Goal: Information Seeking & Learning: Learn about a topic

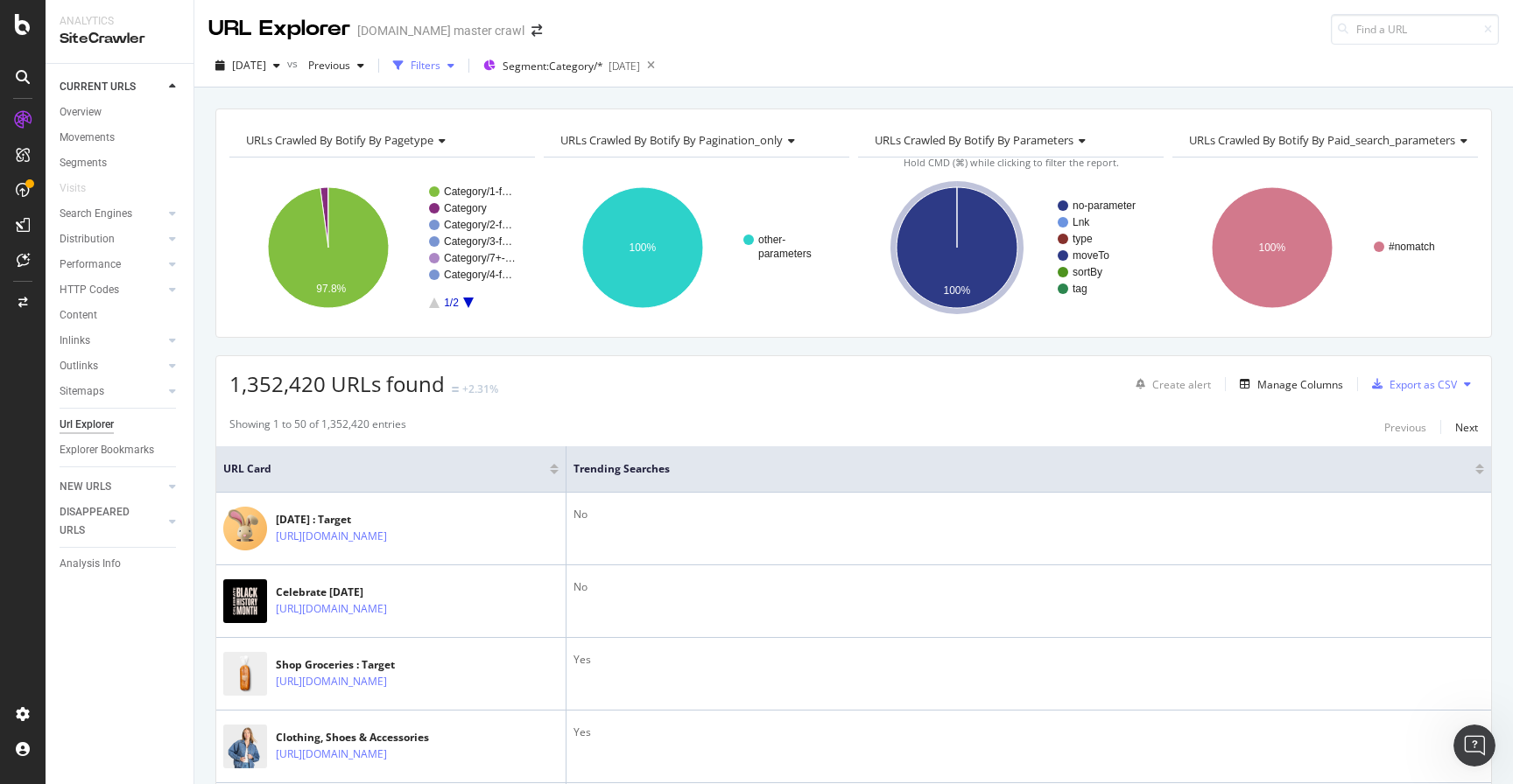
click at [440, 70] on div "Filters" at bounding box center [426, 65] width 30 height 14
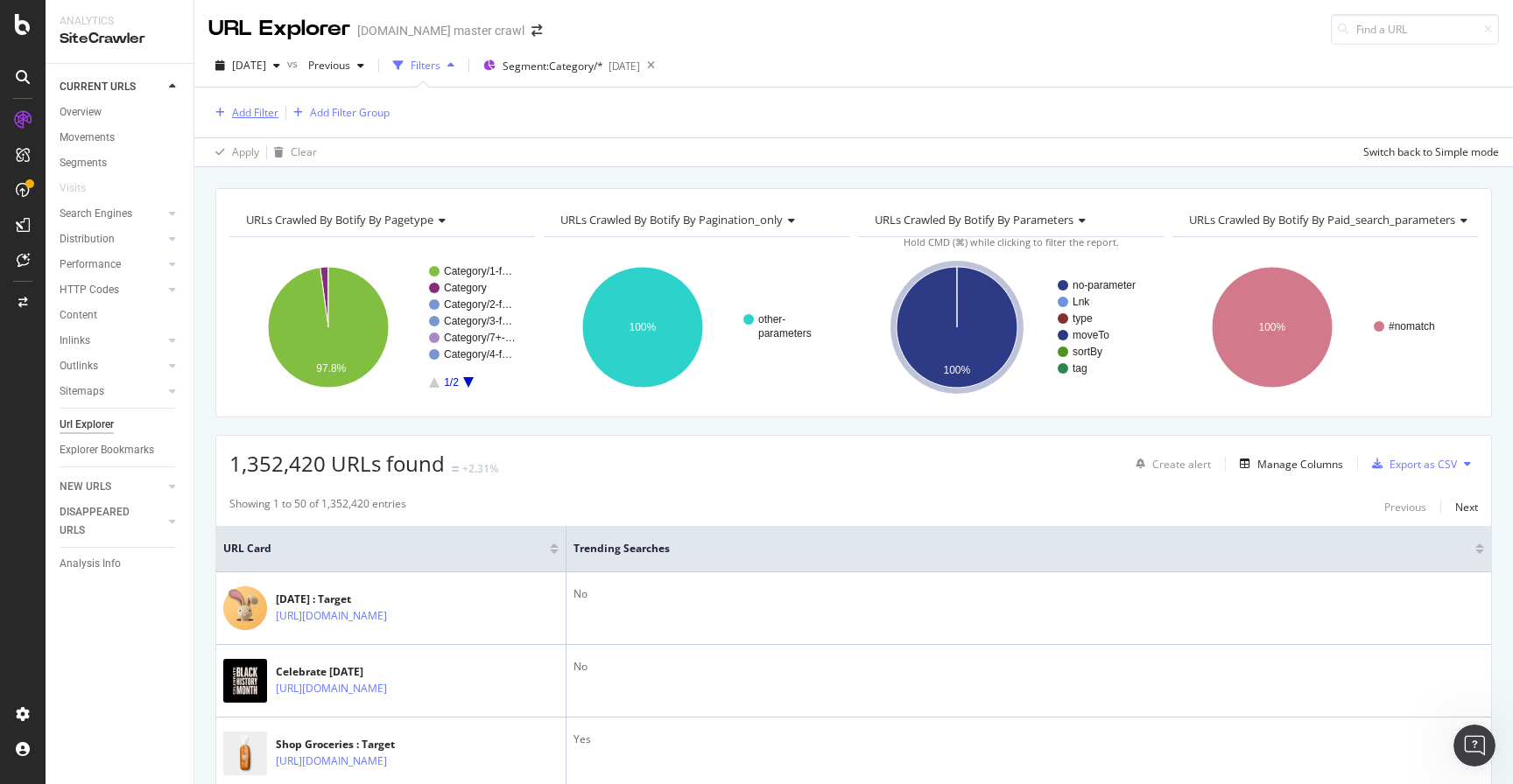
click at [265, 112] on div "Add Filter" at bounding box center [255, 112] width 46 height 14
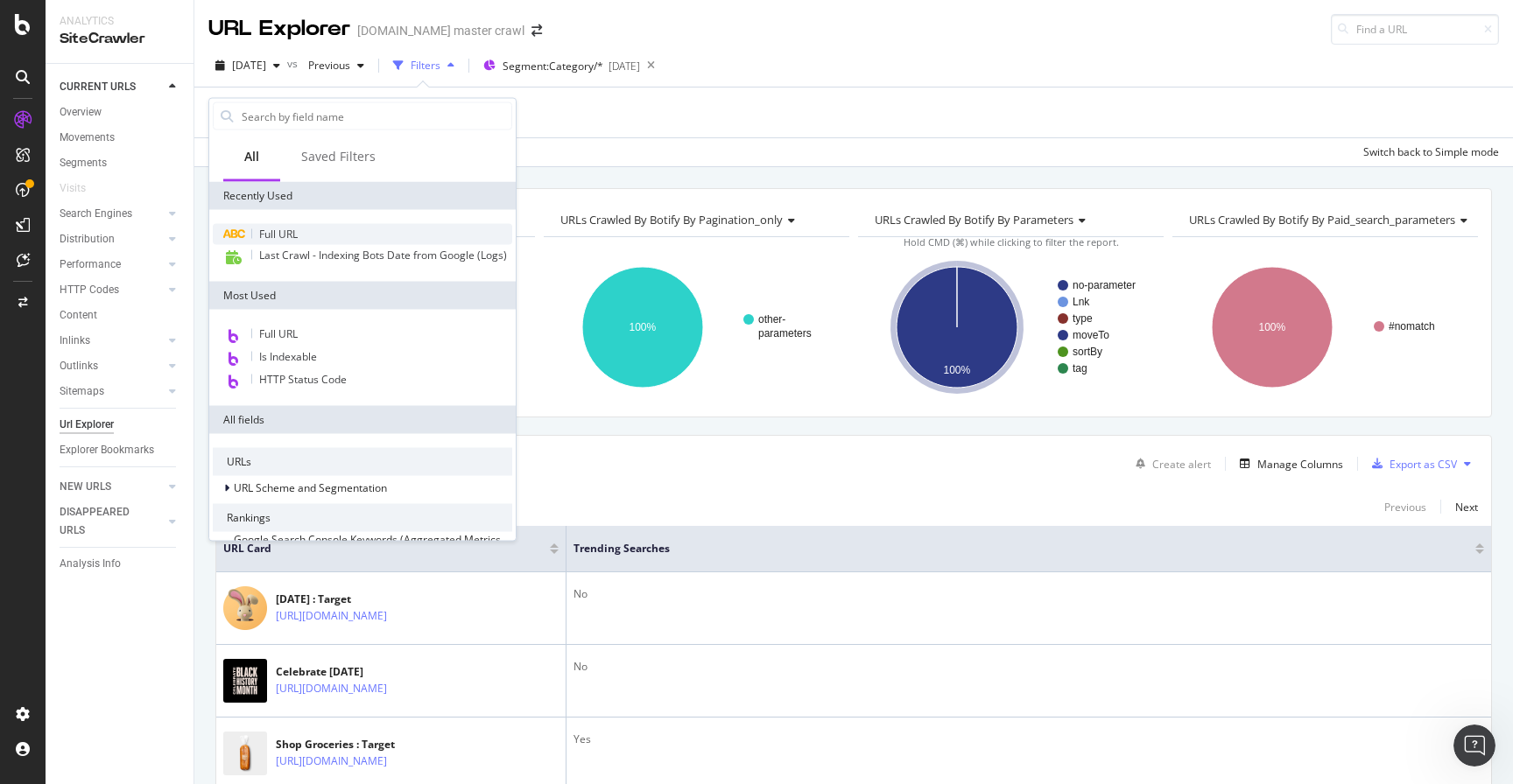
click at [279, 238] on span "Full URL" at bounding box center [279, 233] width 39 height 14
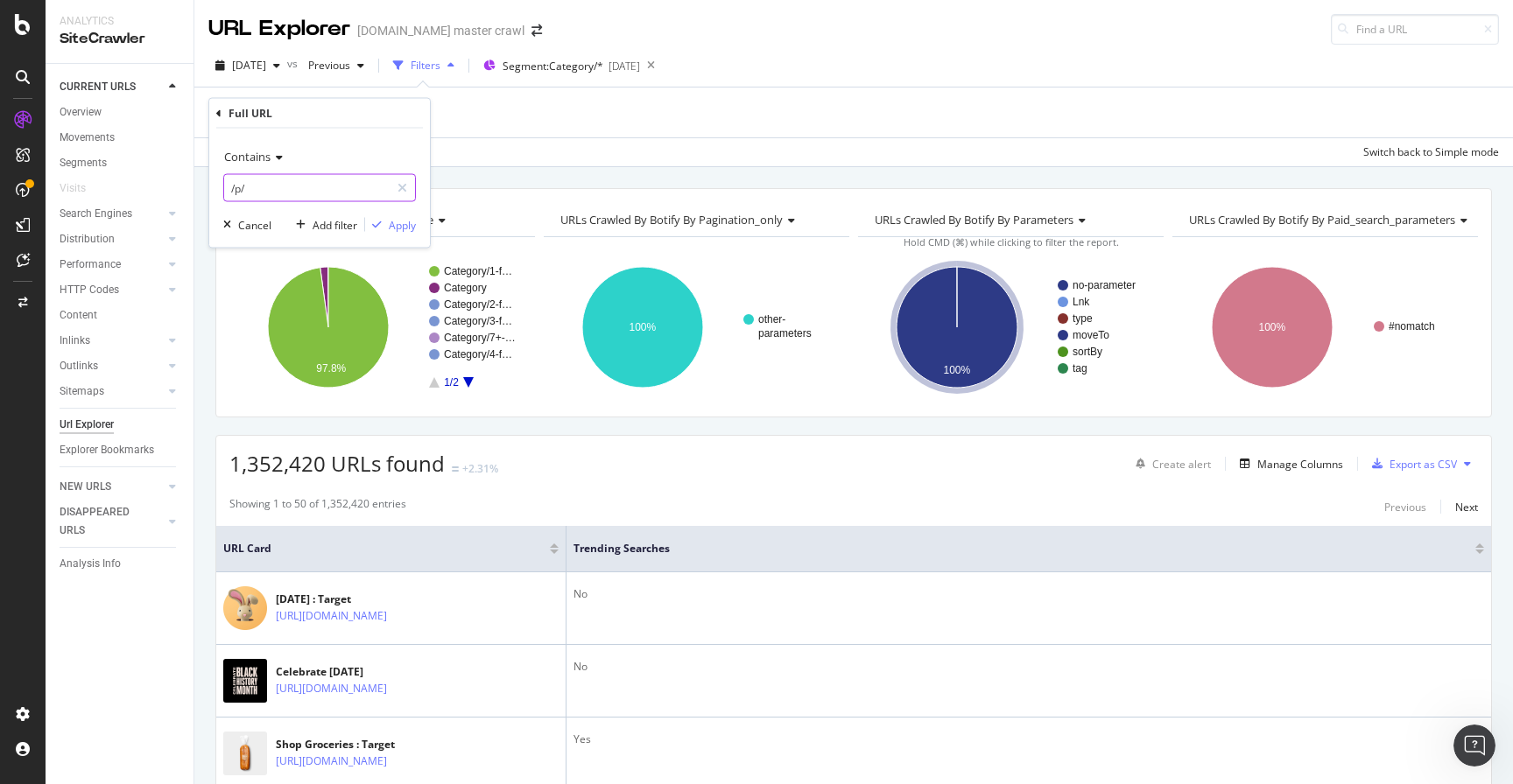
click at [265, 188] on input "/p/" at bounding box center [307, 188] width 166 height 28
type input "/c/"
click at [389, 225] on div "Apply" at bounding box center [402, 224] width 27 height 14
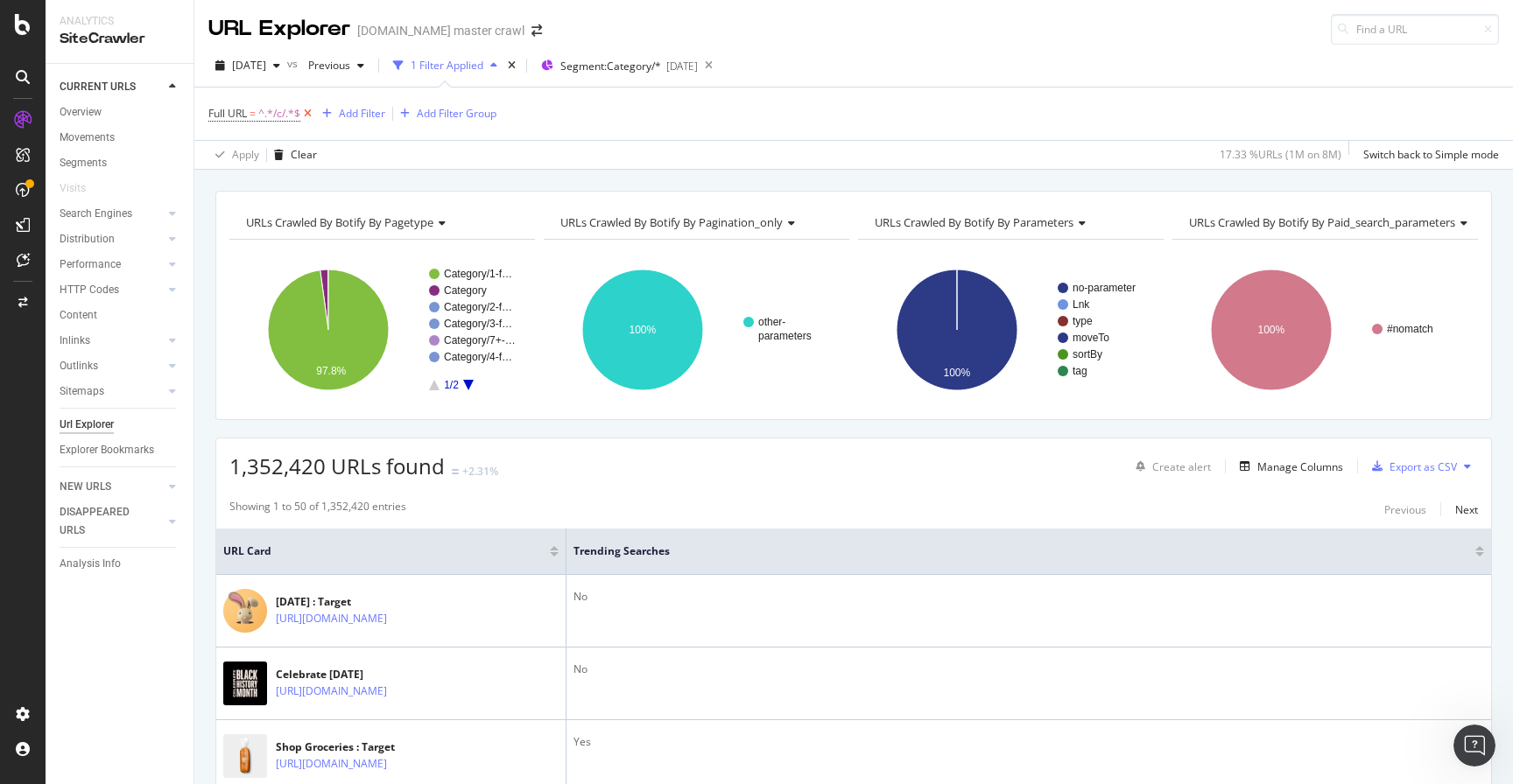
click at [307, 112] on icon at bounding box center [307, 114] width 14 height 17
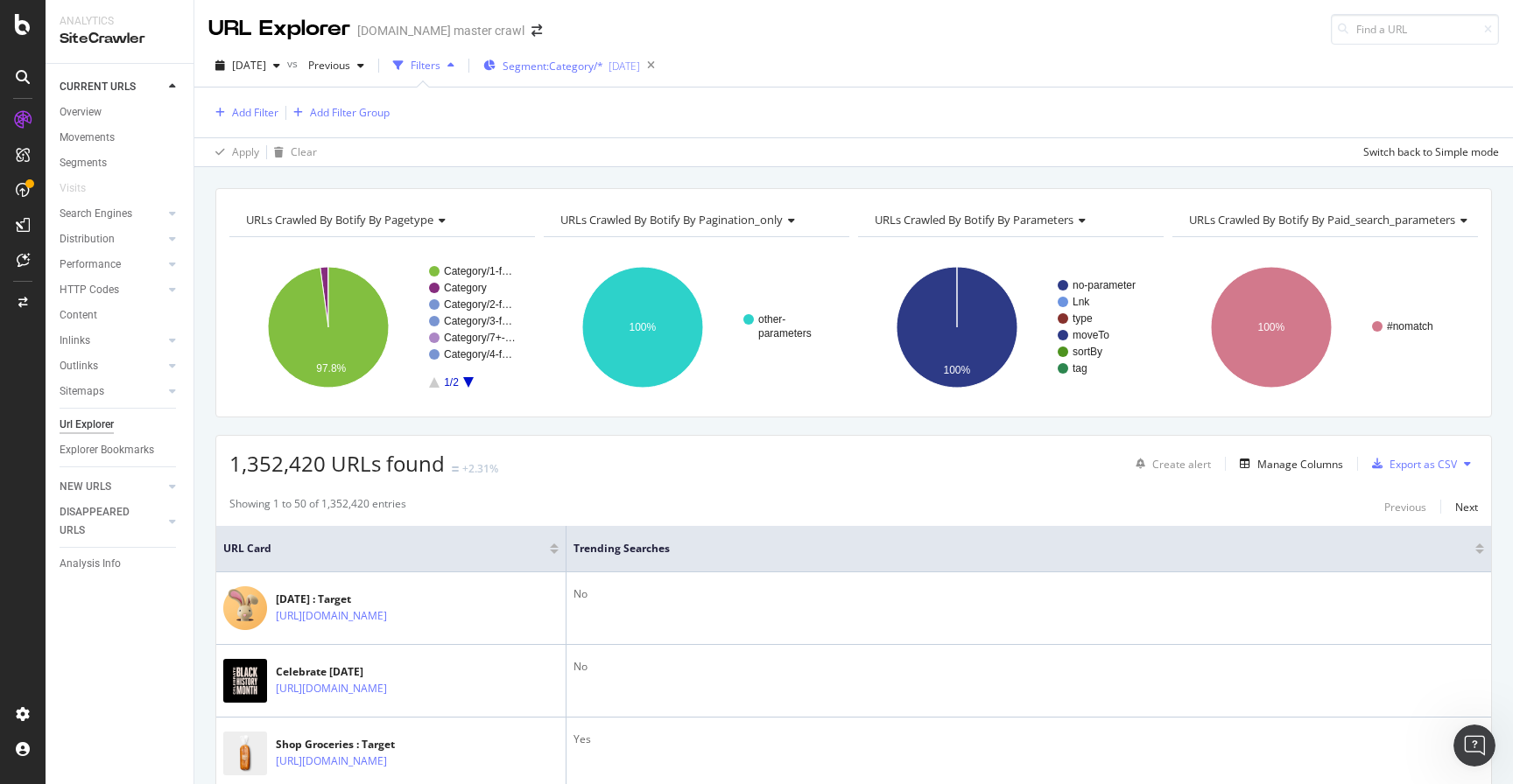
click at [603, 72] on div "Segment: Category/* [DATE]" at bounding box center [562, 65] width 156 height 26
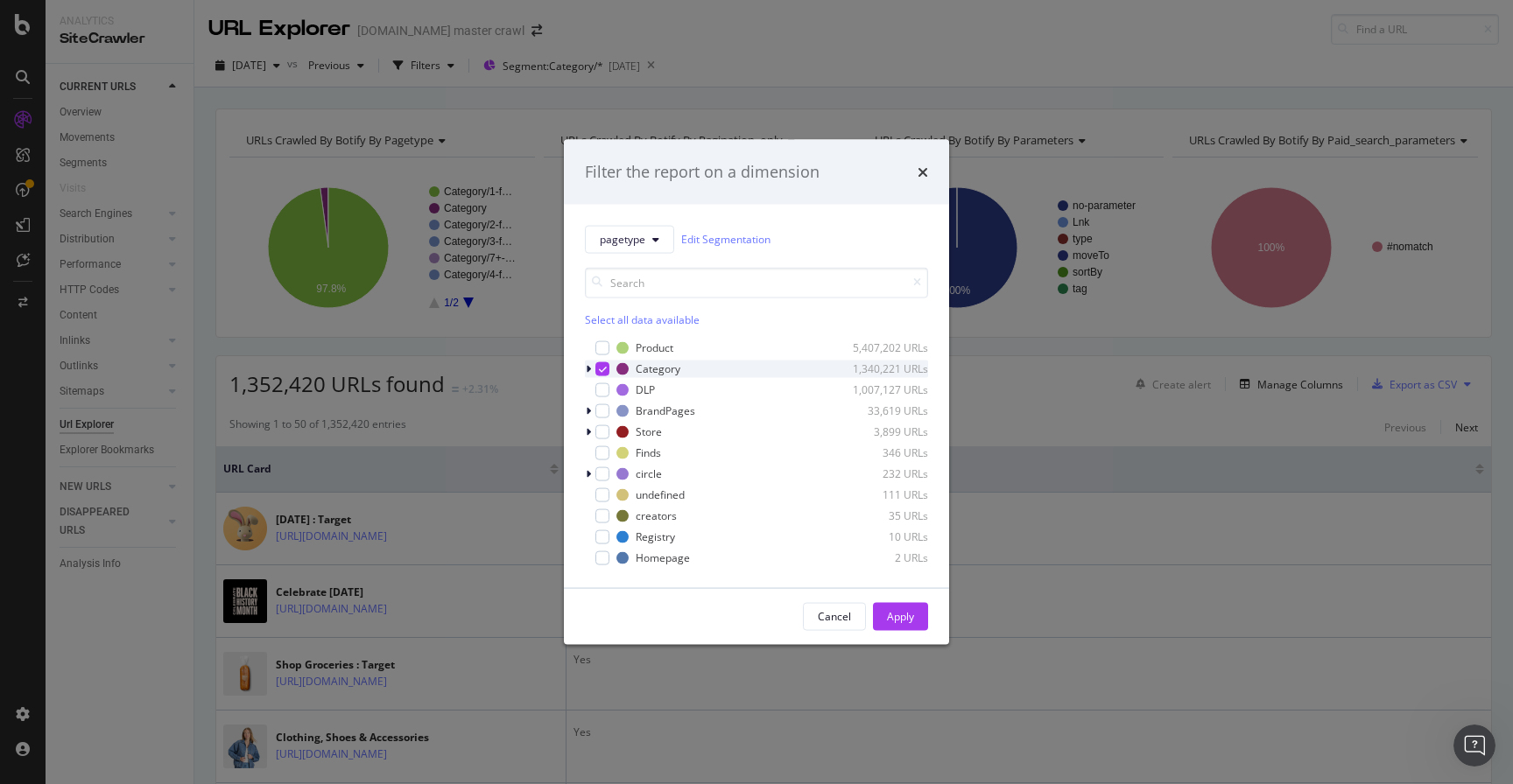
click at [591, 365] on div "modal" at bounding box center [590, 368] width 11 height 17
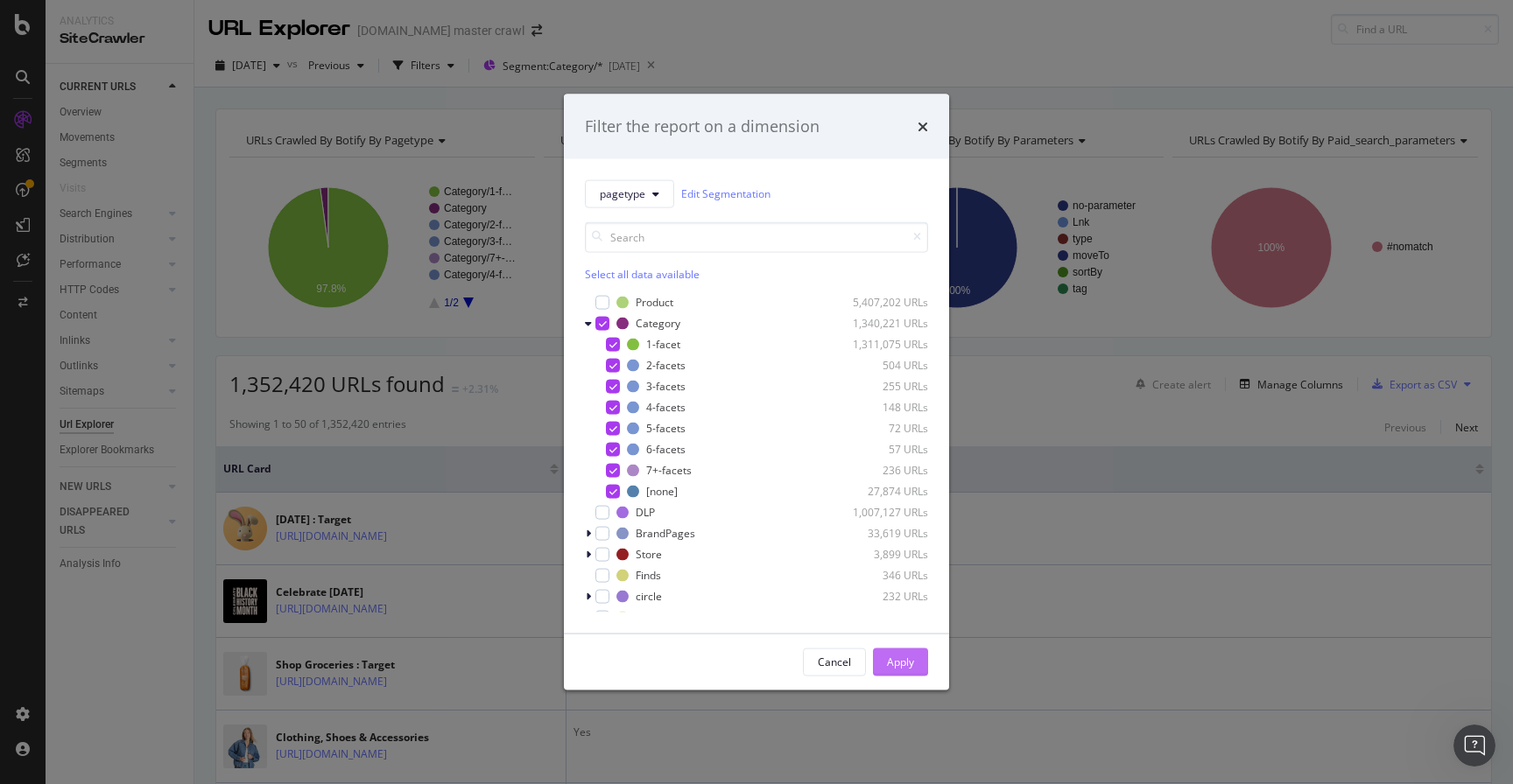
click at [905, 665] on div "Apply" at bounding box center [900, 662] width 27 height 14
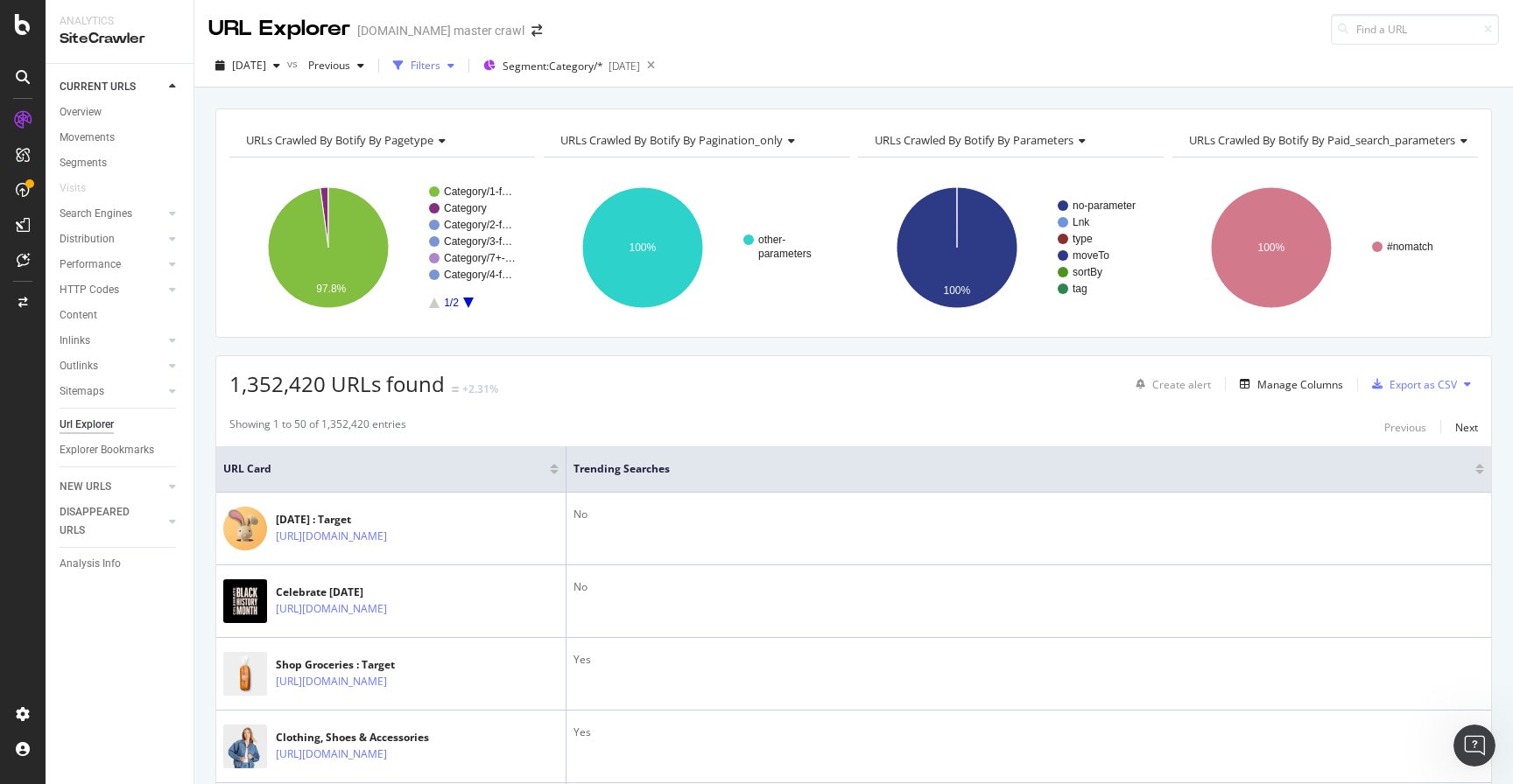
click at [461, 68] on div "button" at bounding box center [451, 66] width 21 height 11
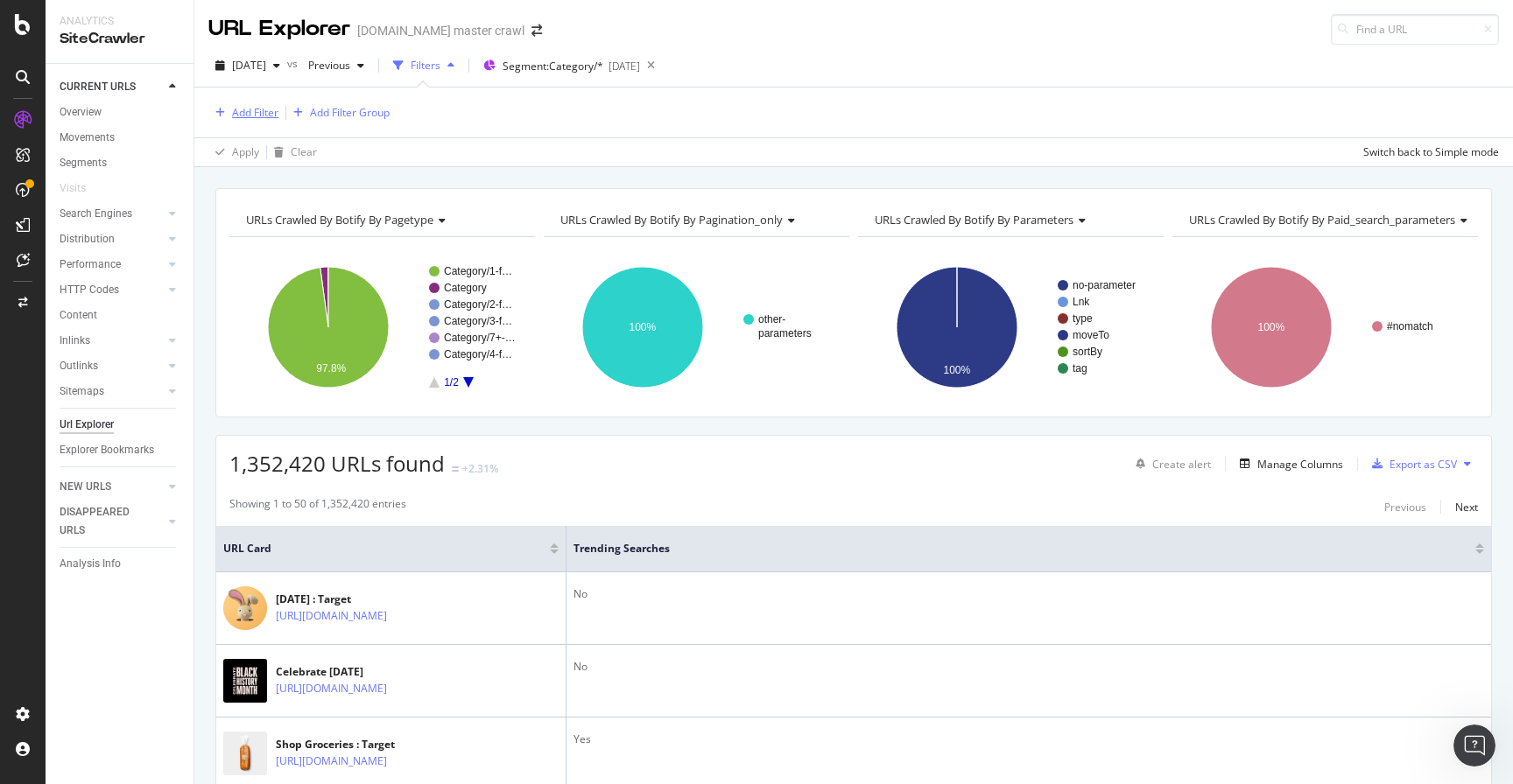
click at [267, 112] on div "Add Filter" at bounding box center [255, 112] width 46 height 14
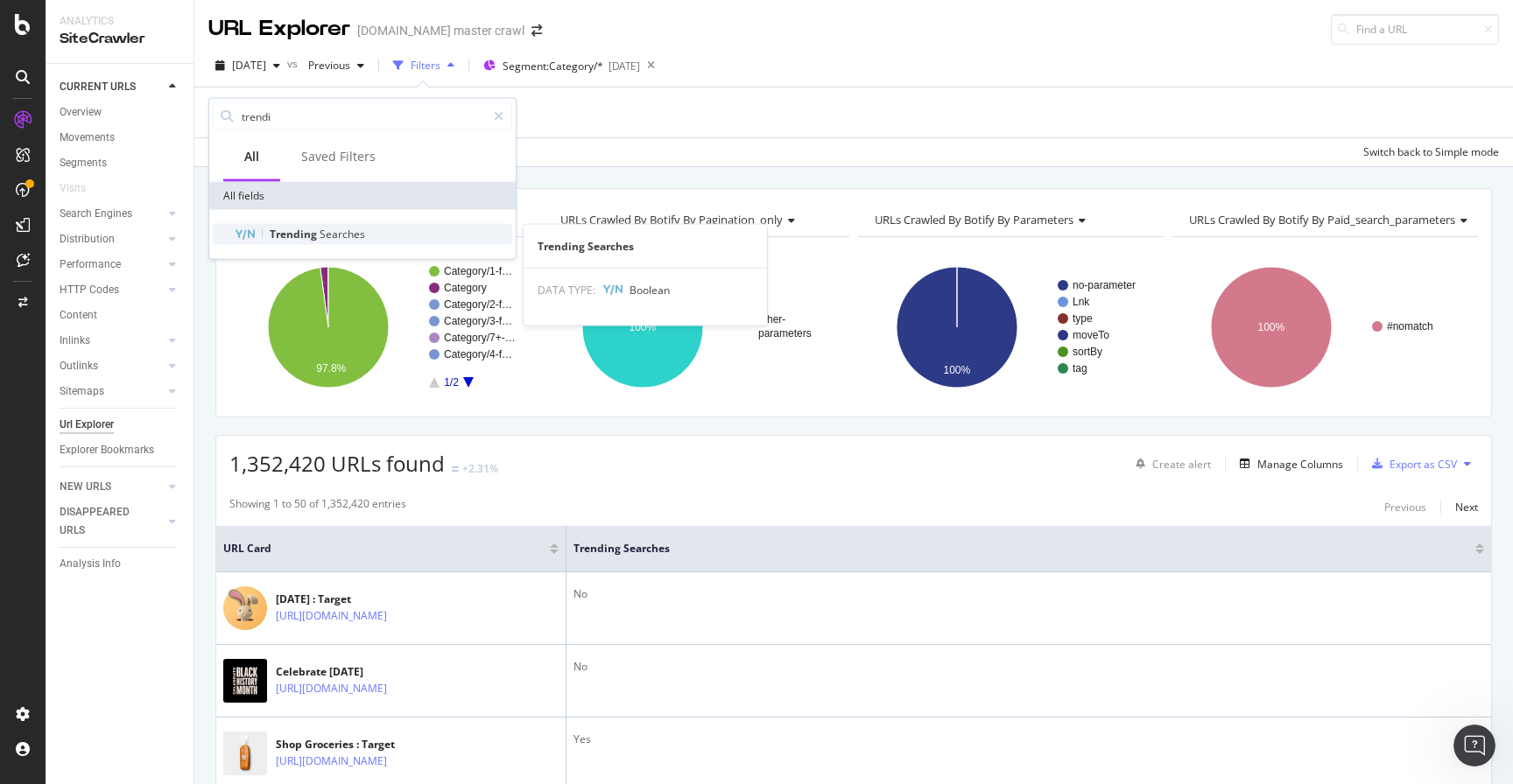
type input "trendi"
click at [349, 233] on span "Searches" at bounding box center [342, 233] width 45 height 14
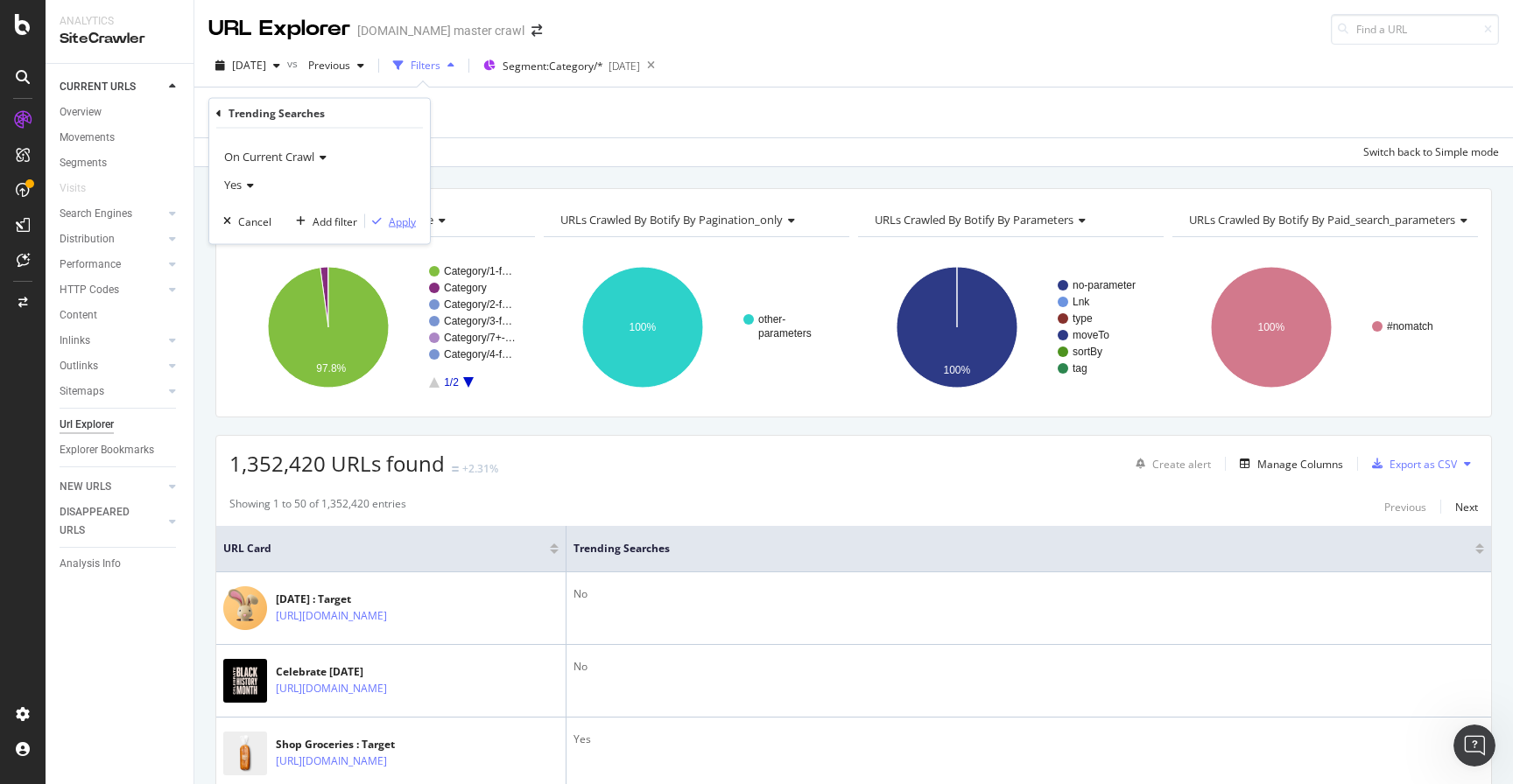
click at [398, 220] on div "Apply" at bounding box center [402, 220] width 27 height 14
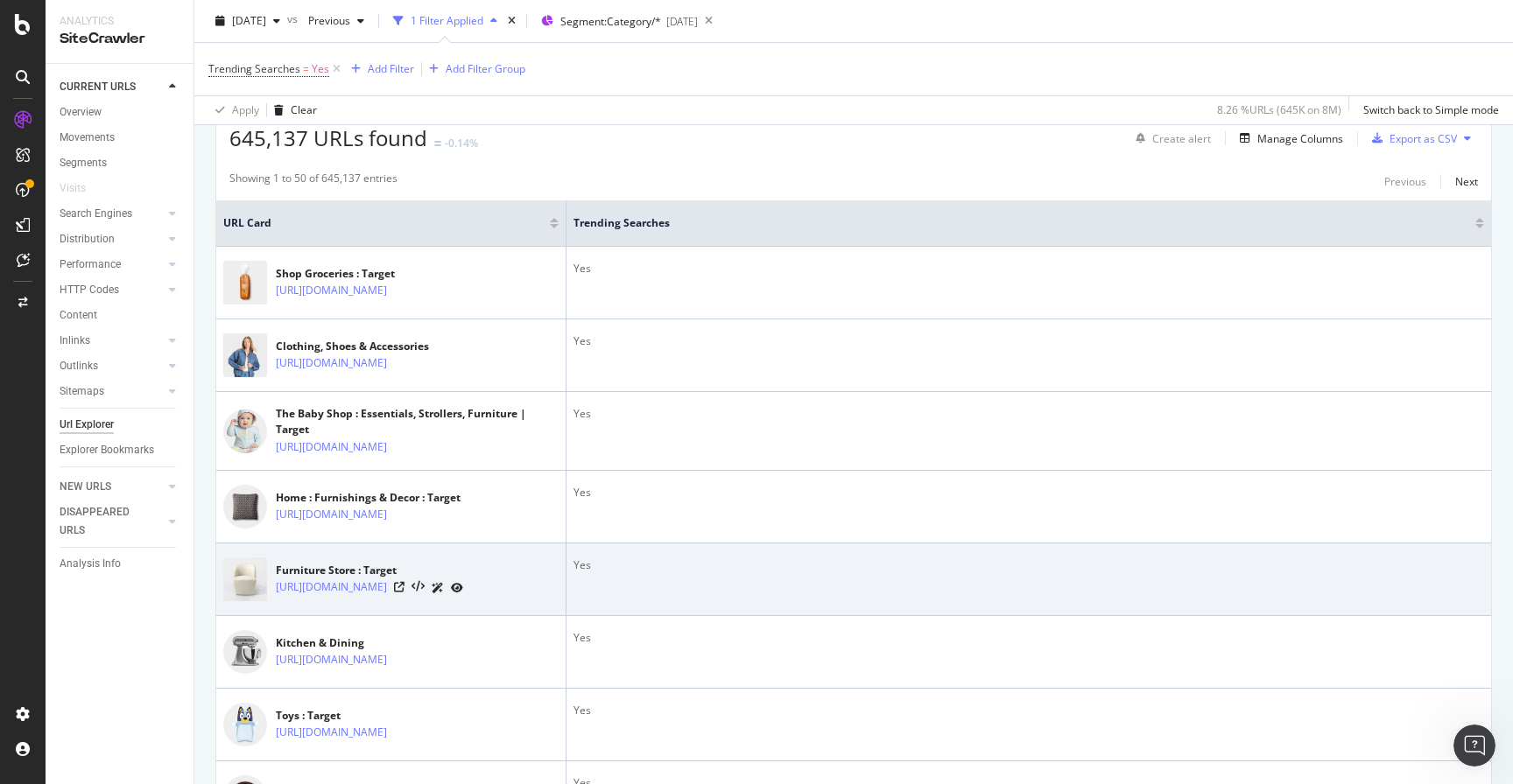
scroll to position [305, 0]
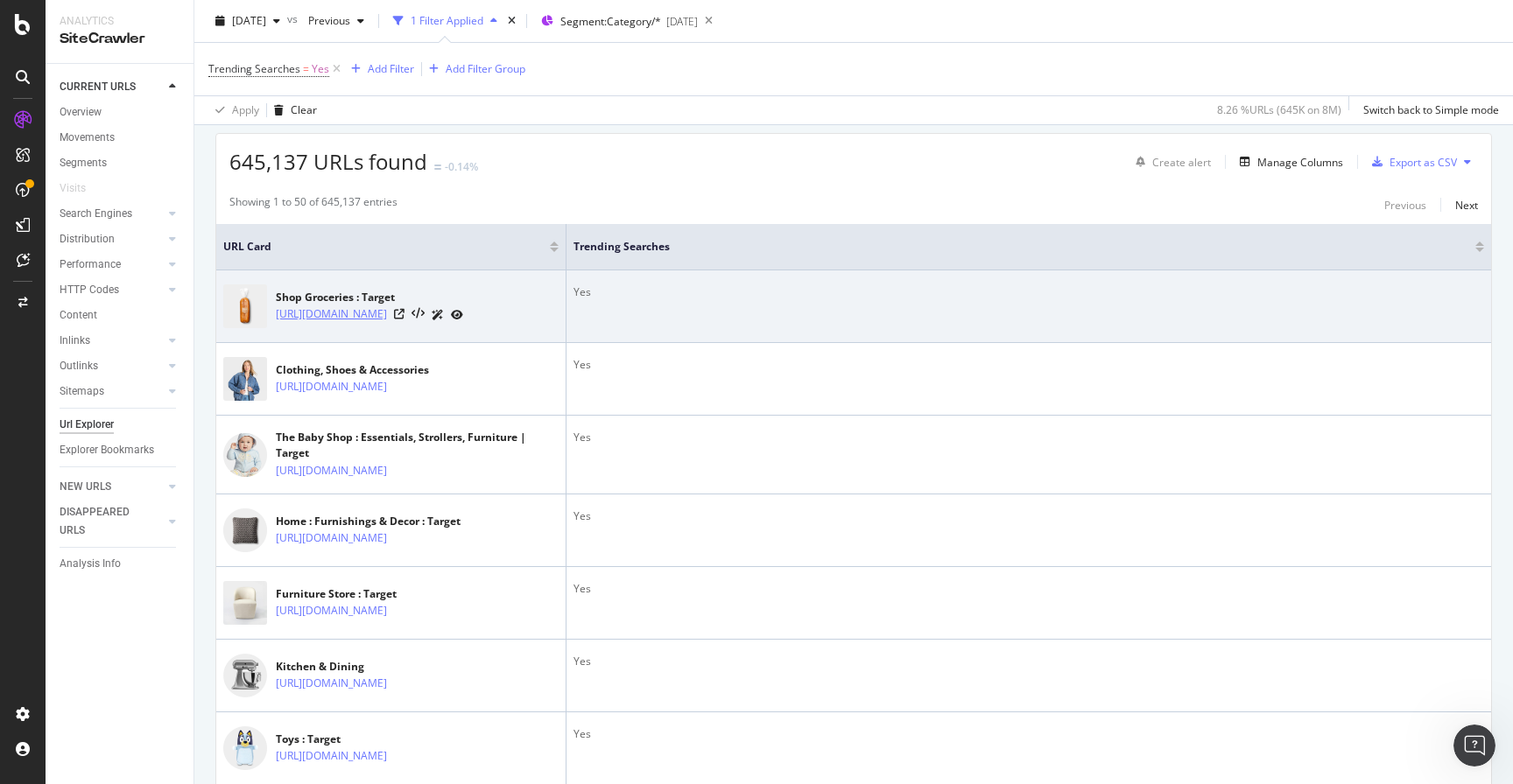
click at [360, 316] on link "[URL][DOMAIN_NAME]" at bounding box center [331, 314] width 111 height 17
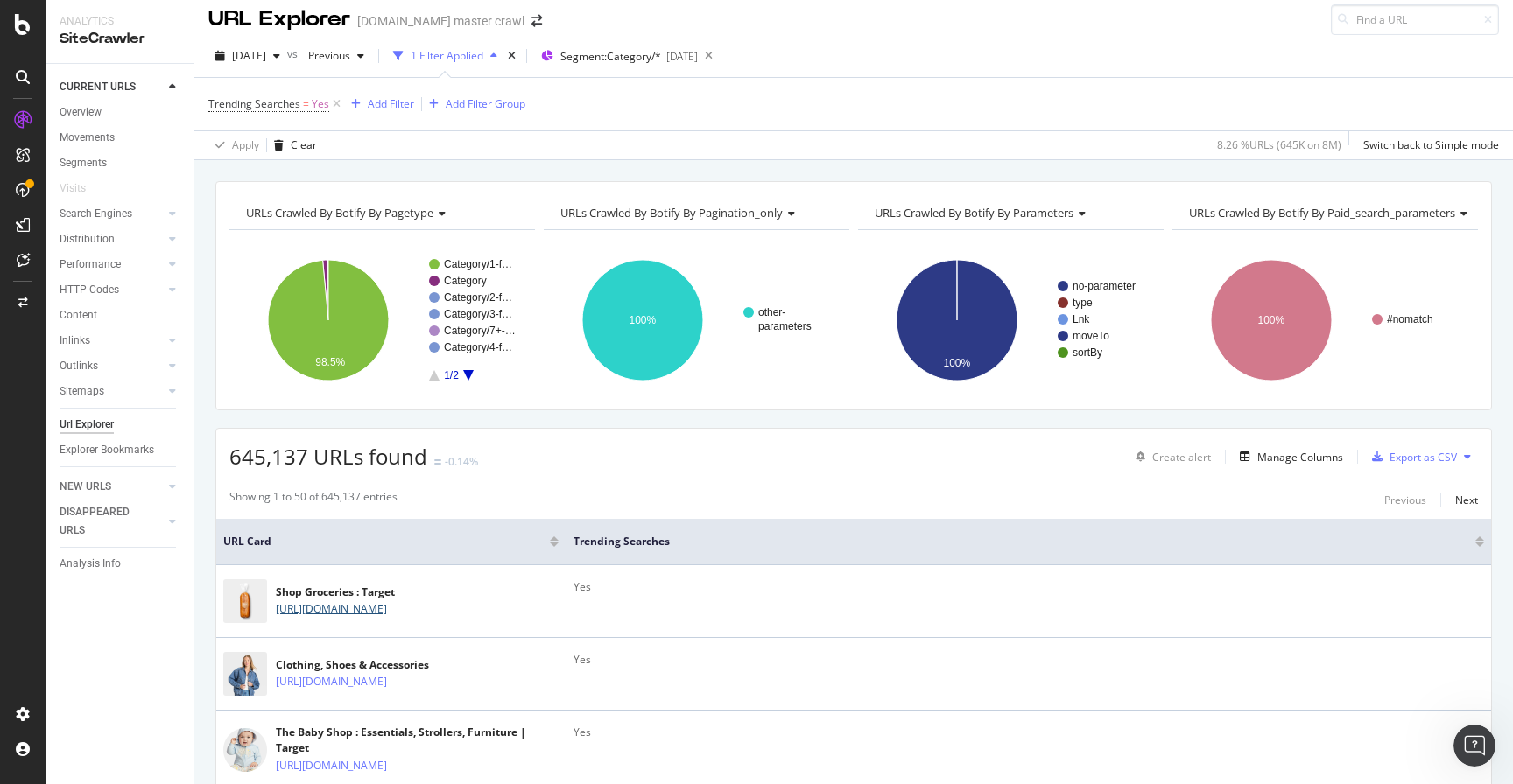
scroll to position [0, 0]
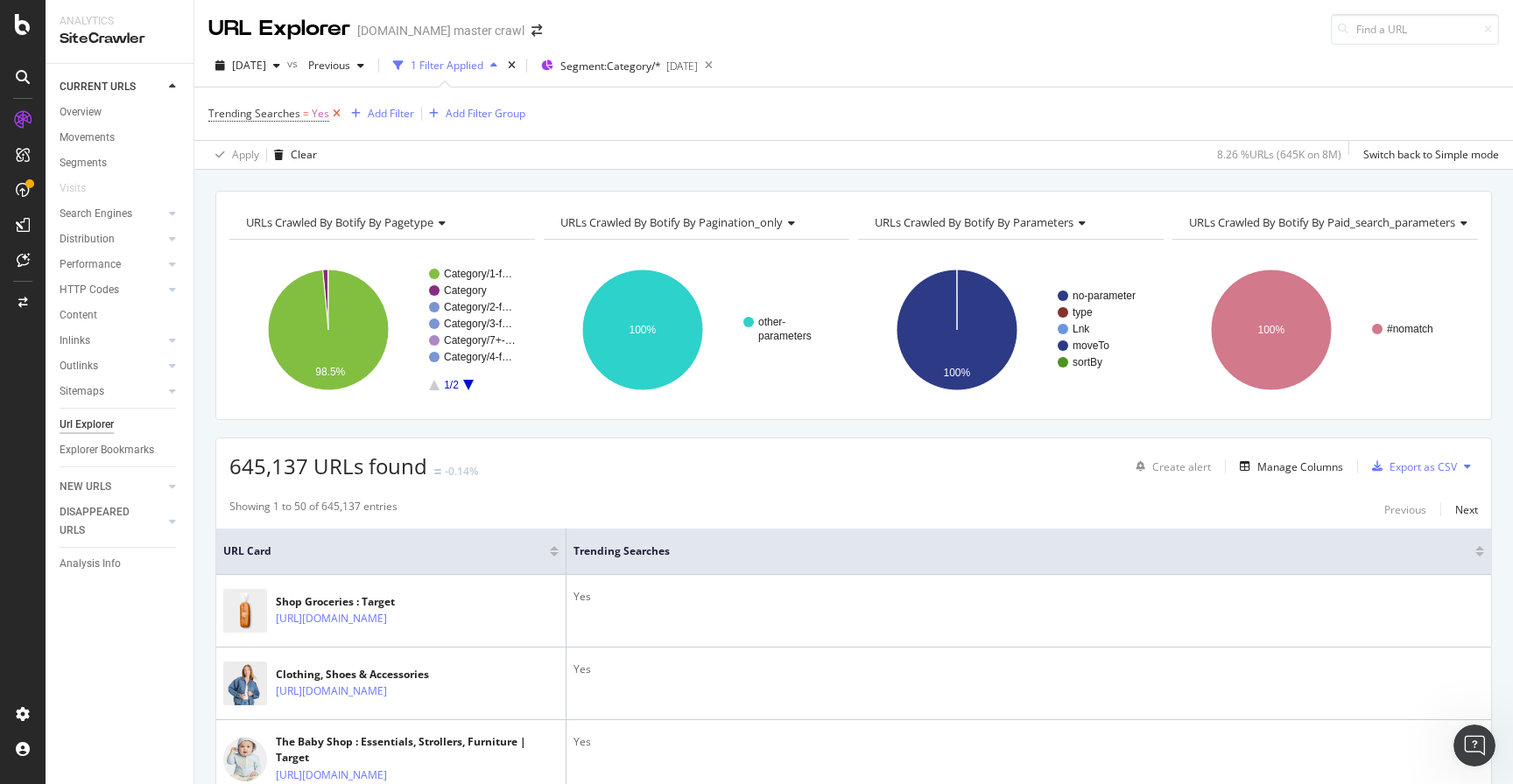
click at [336, 109] on icon at bounding box center [336, 114] width 14 height 17
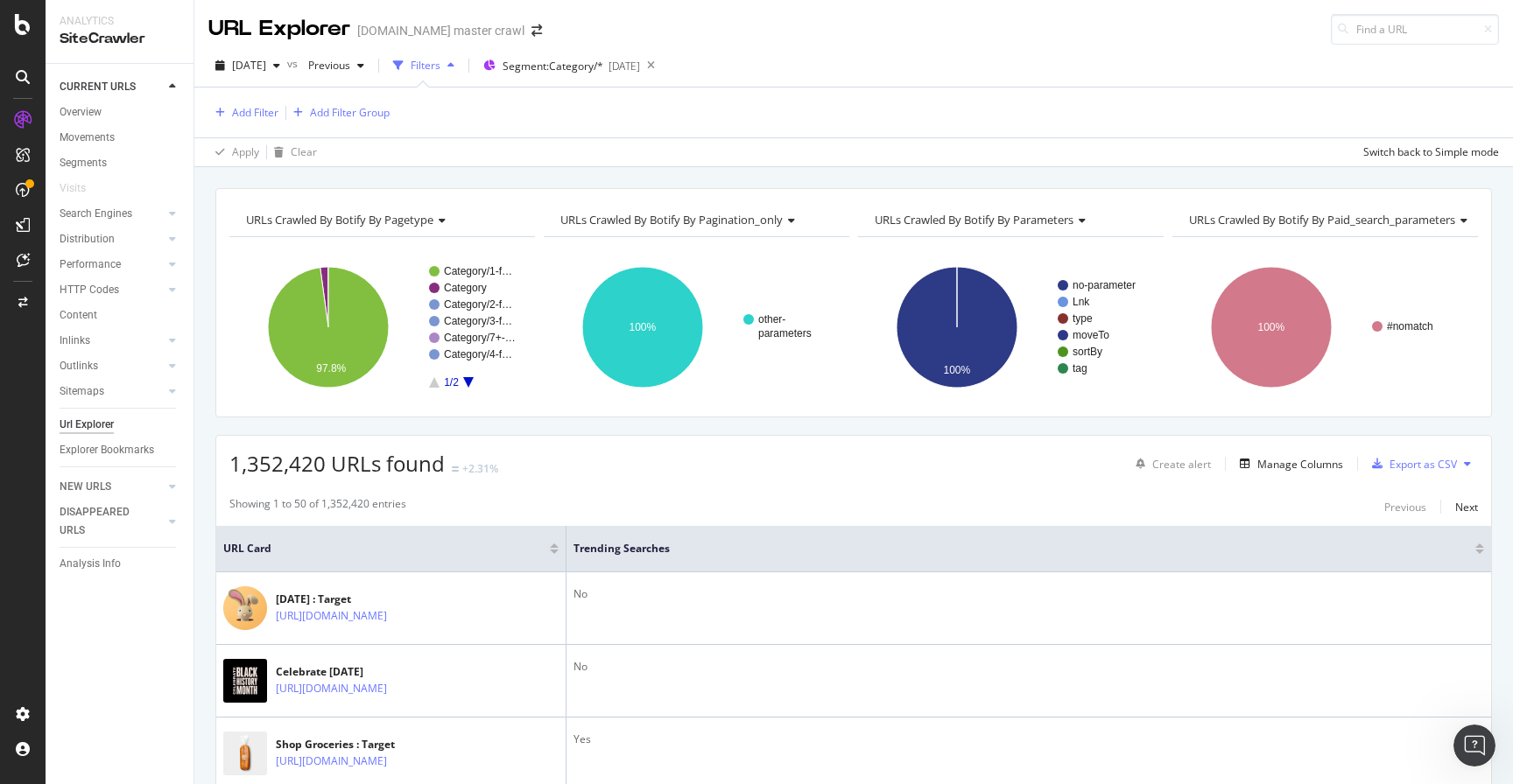
click at [440, 70] on div "Filters" at bounding box center [426, 65] width 30 height 14
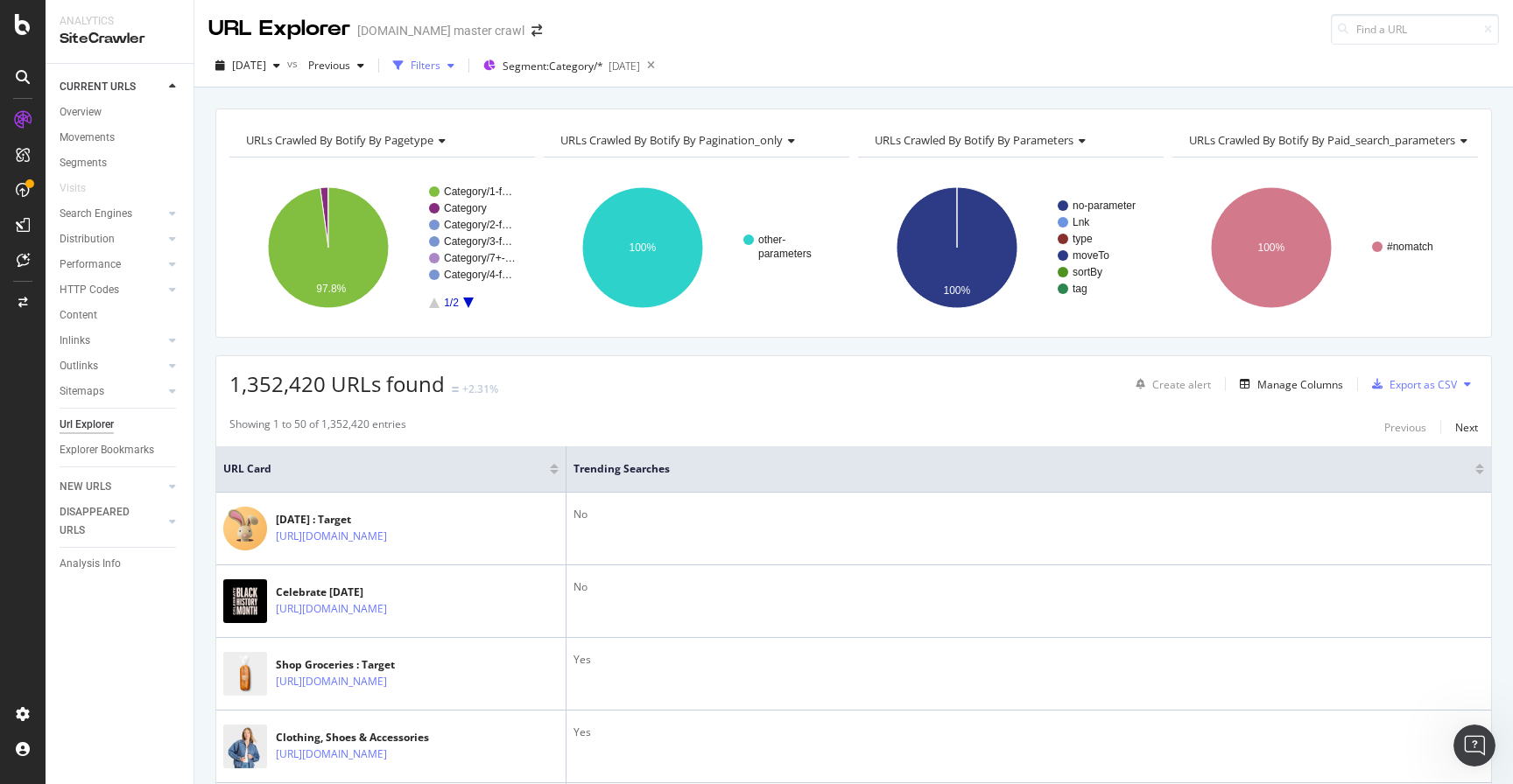
click at [440, 69] on div "Filters" at bounding box center [426, 65] width 30 height 14
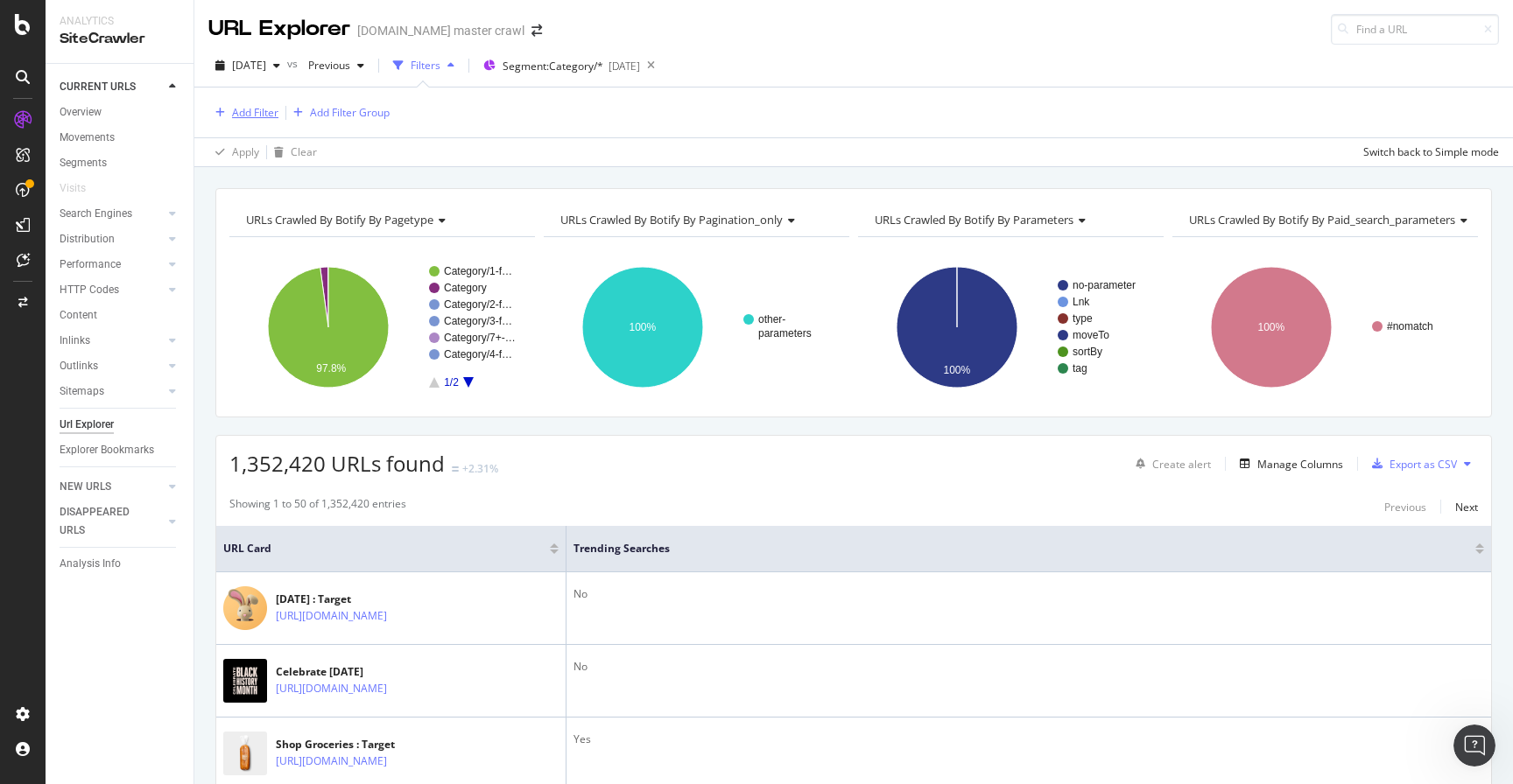
click at [244, 115] on div "Add Filter" at bounding box center [255, 112] width 46 height 14
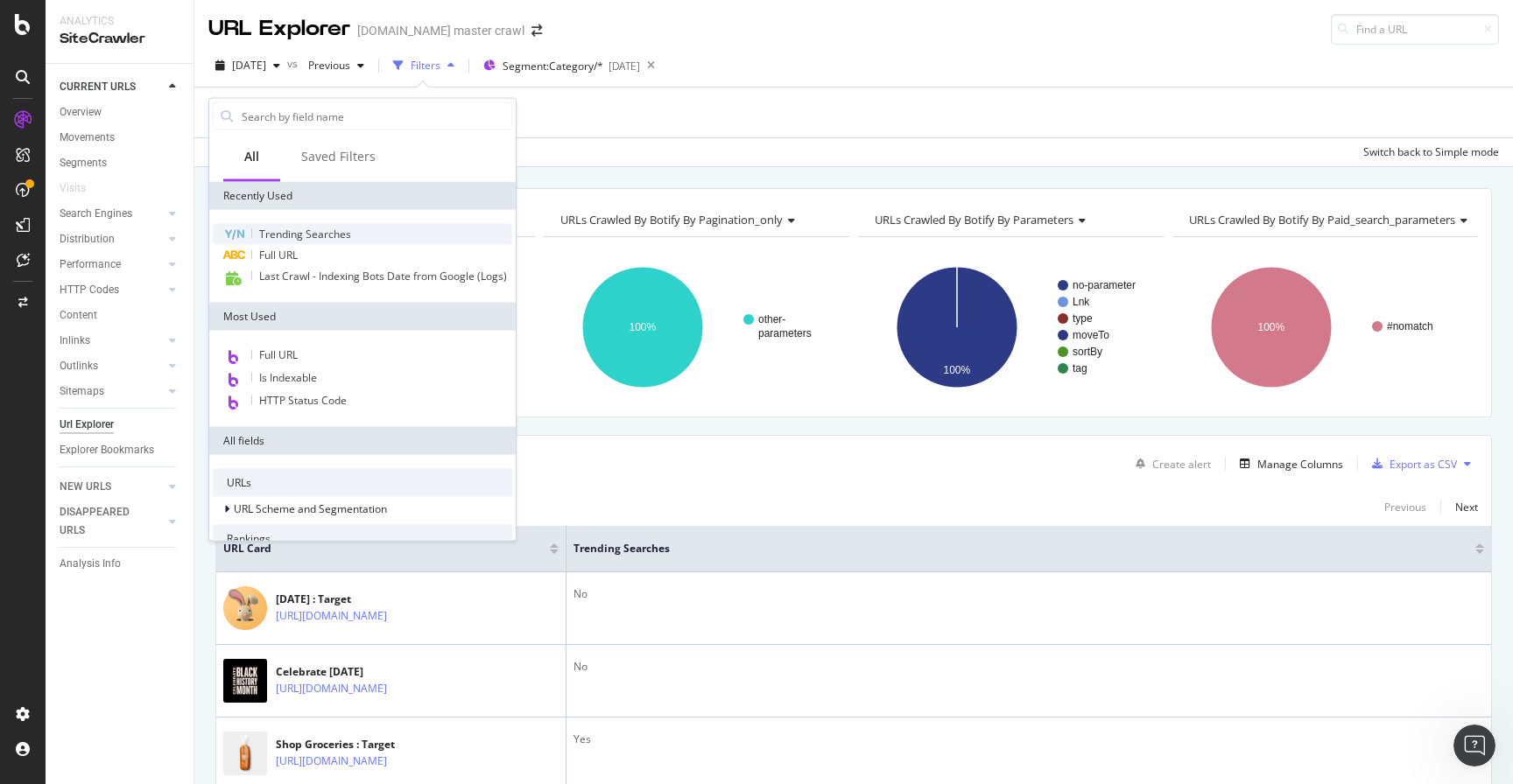
click at [298, 230] on span "Trending Searches" at bounding box center [305, 233] width 92 height 14
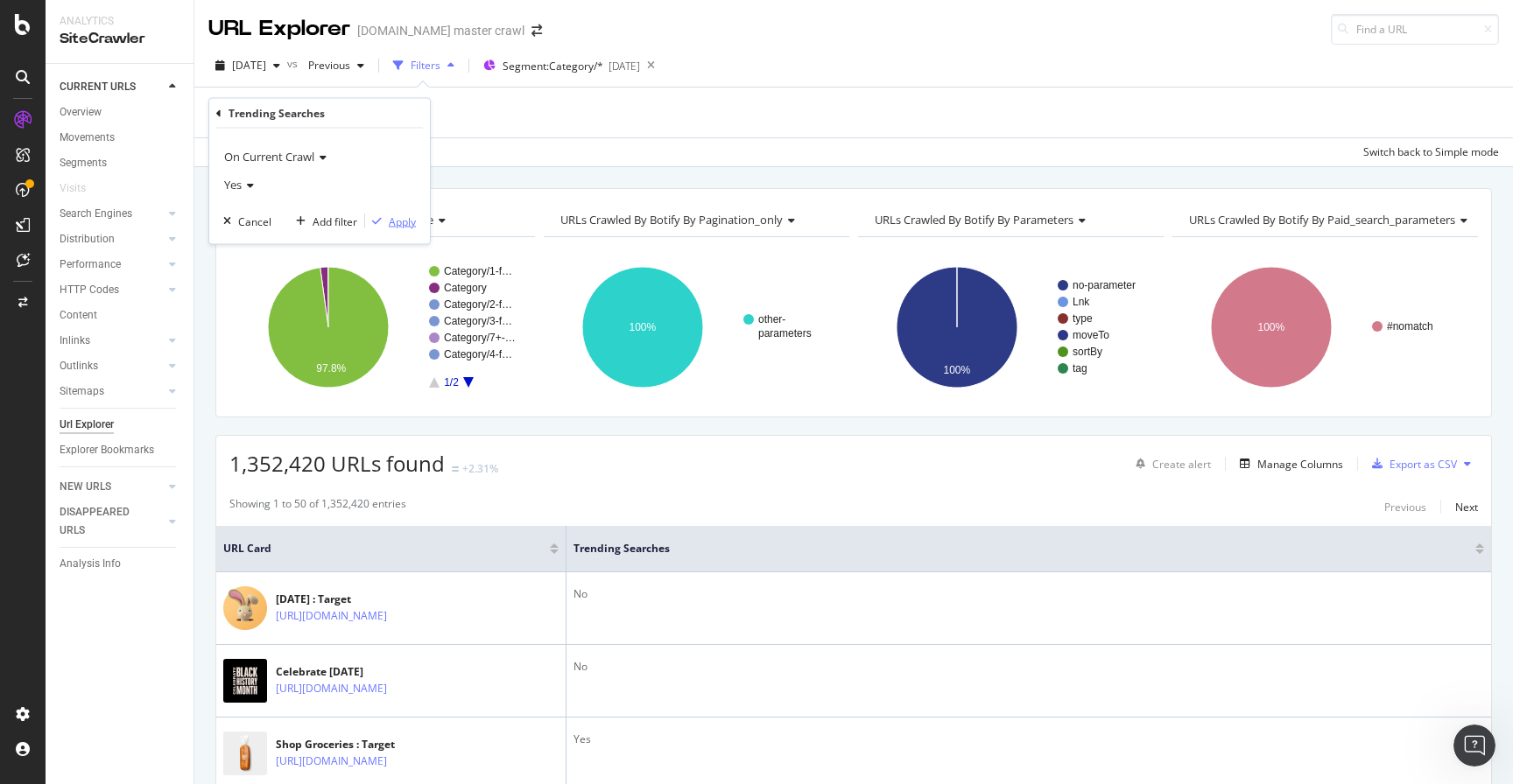
click at [415, 226] on div "Apply" at bounding box center [402, 220] width 27 height 14
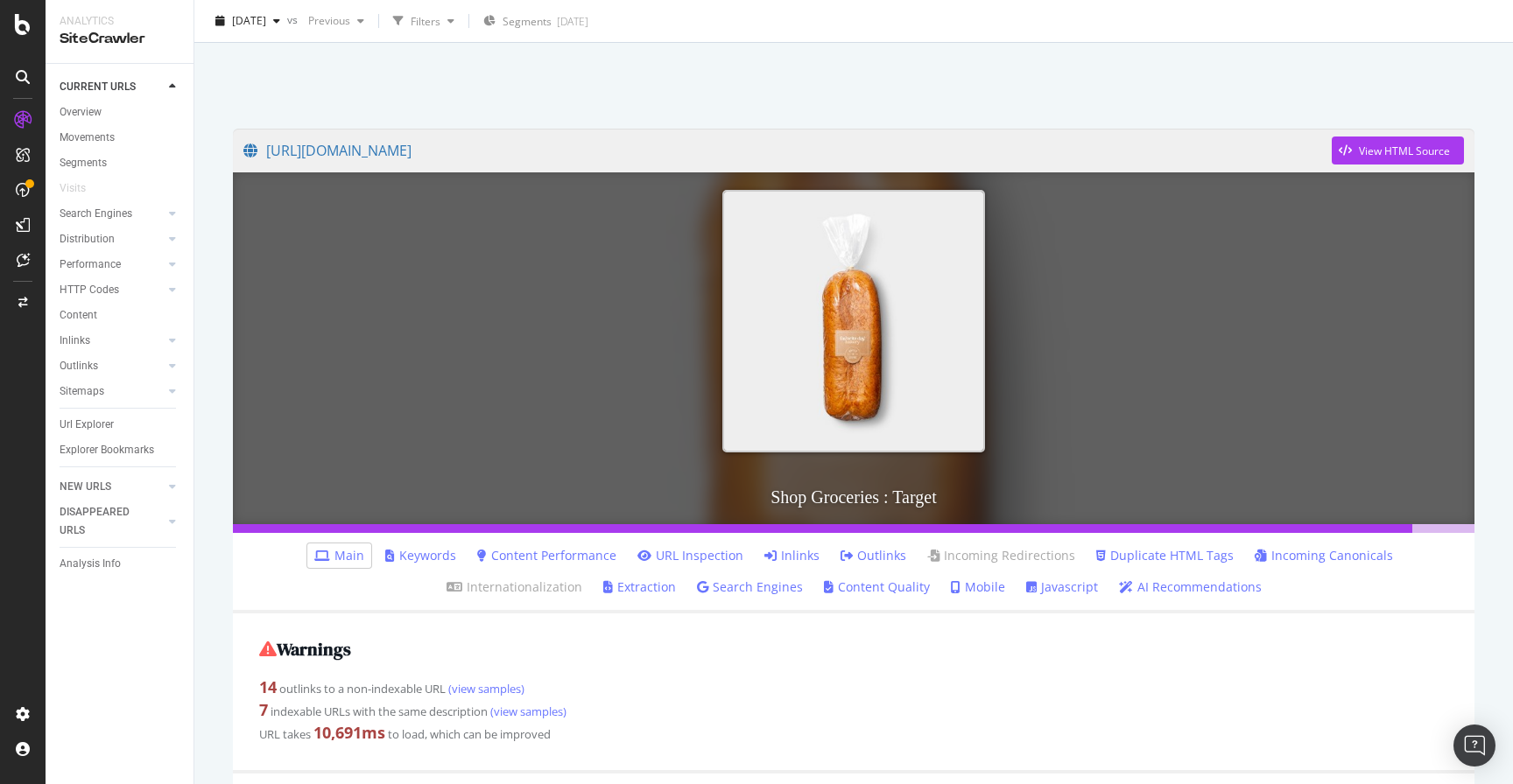
scroll to position [77, 0]
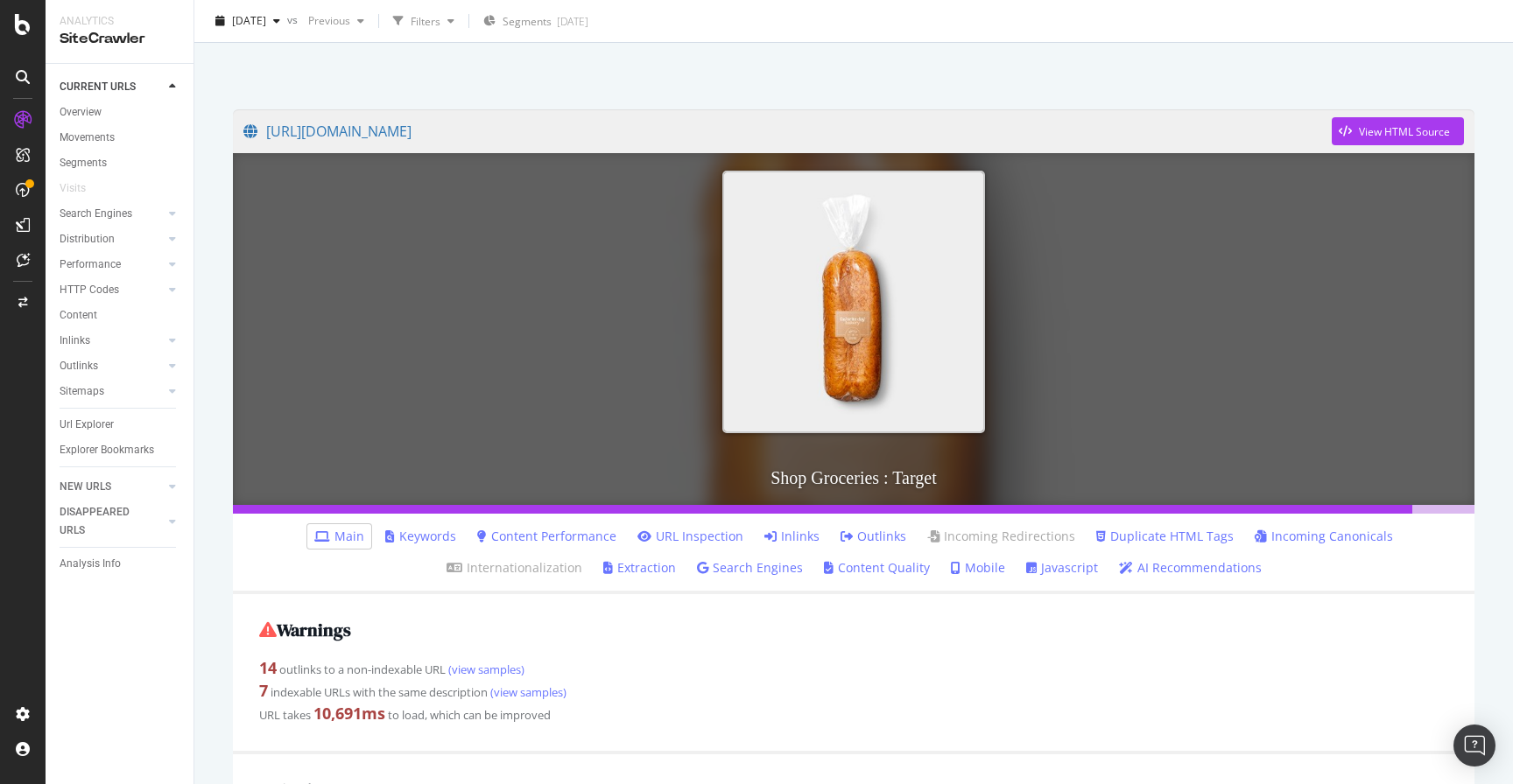
click at [840, 540] on link "Outlinks" at bounding box center [873, 536] width 66 height 17
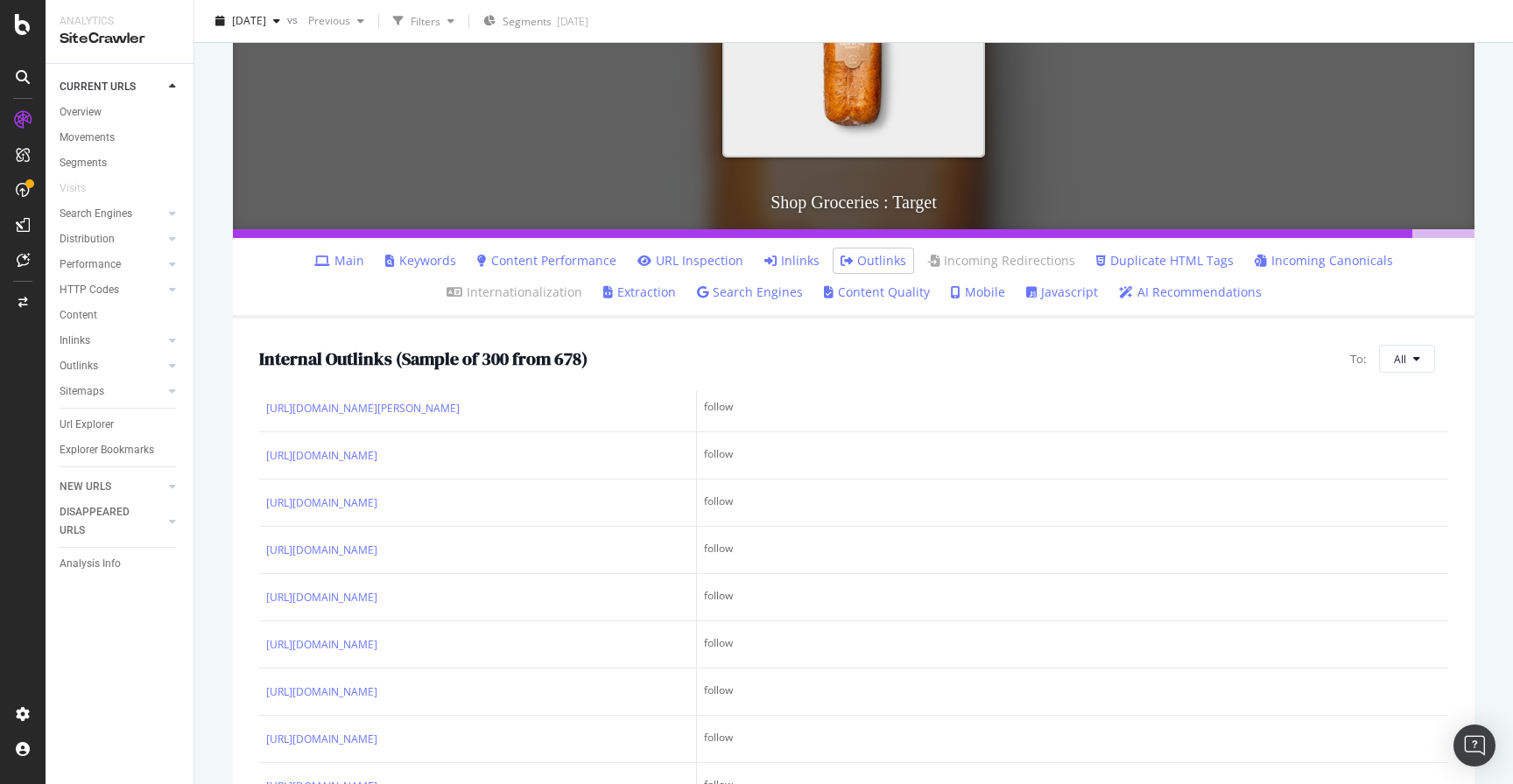
scroll to position [329, 0]
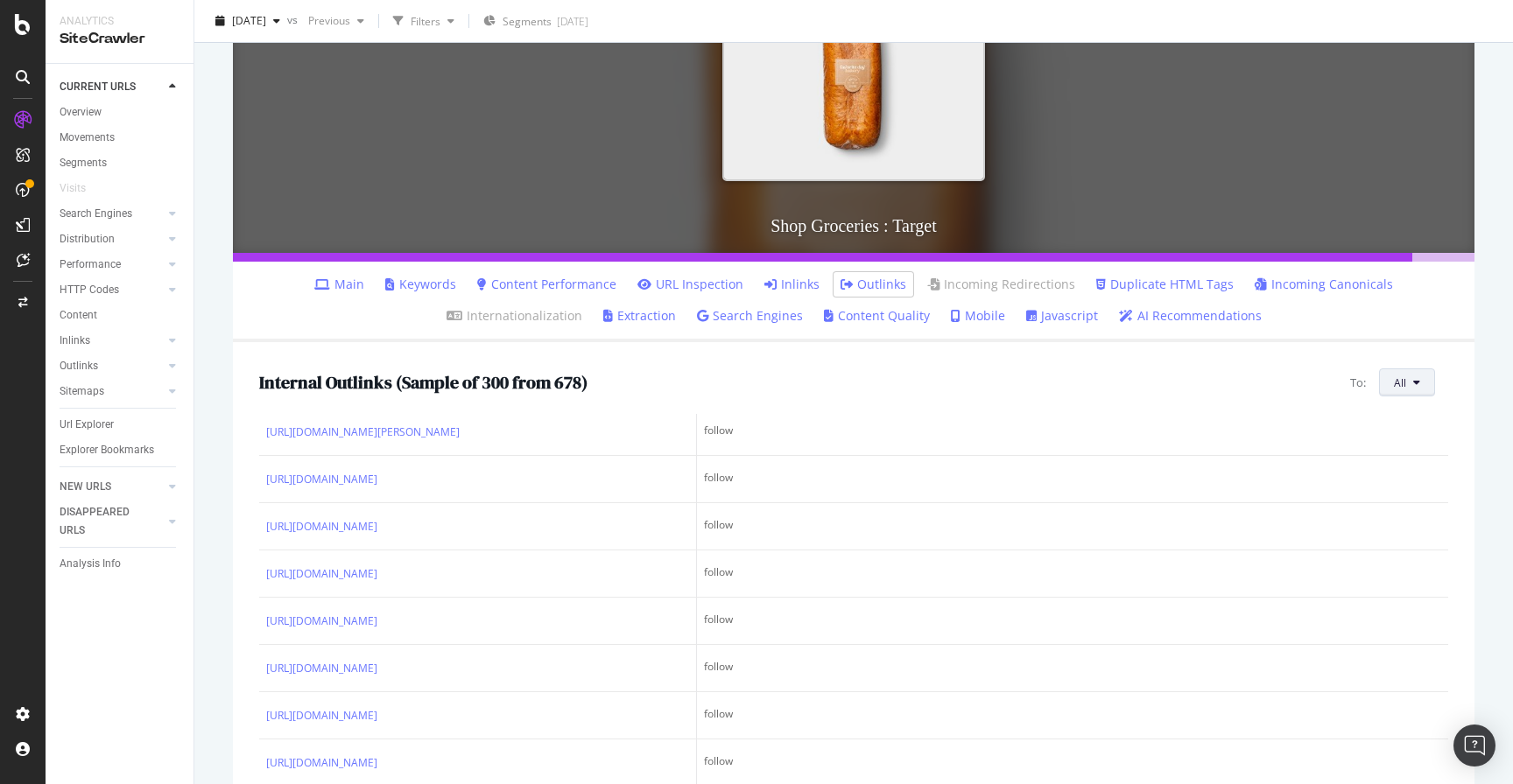
click at [1402, 376] on button "All" at bounding box center [1407, 382] width 56 height 28
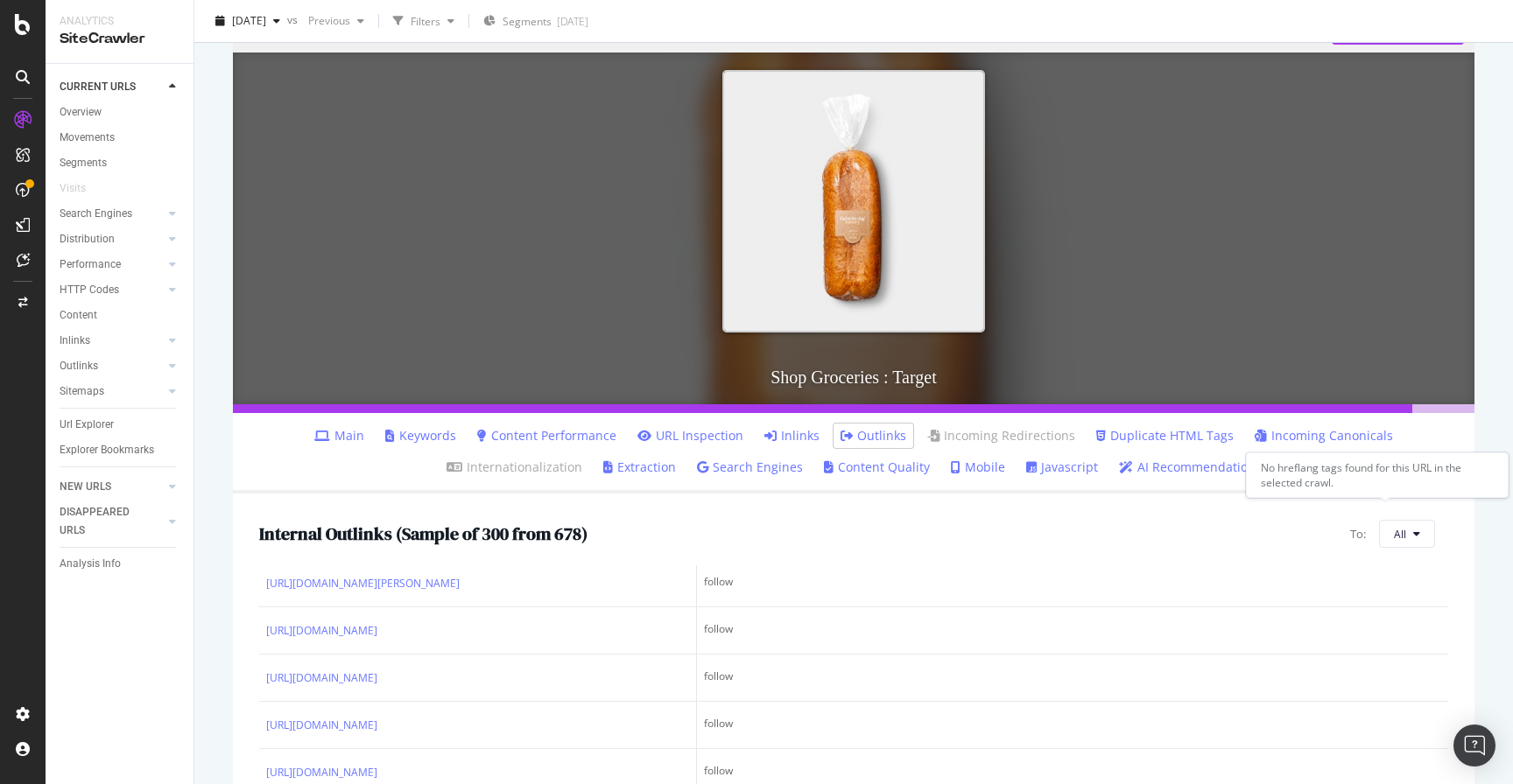
scroll to position [0, 0]
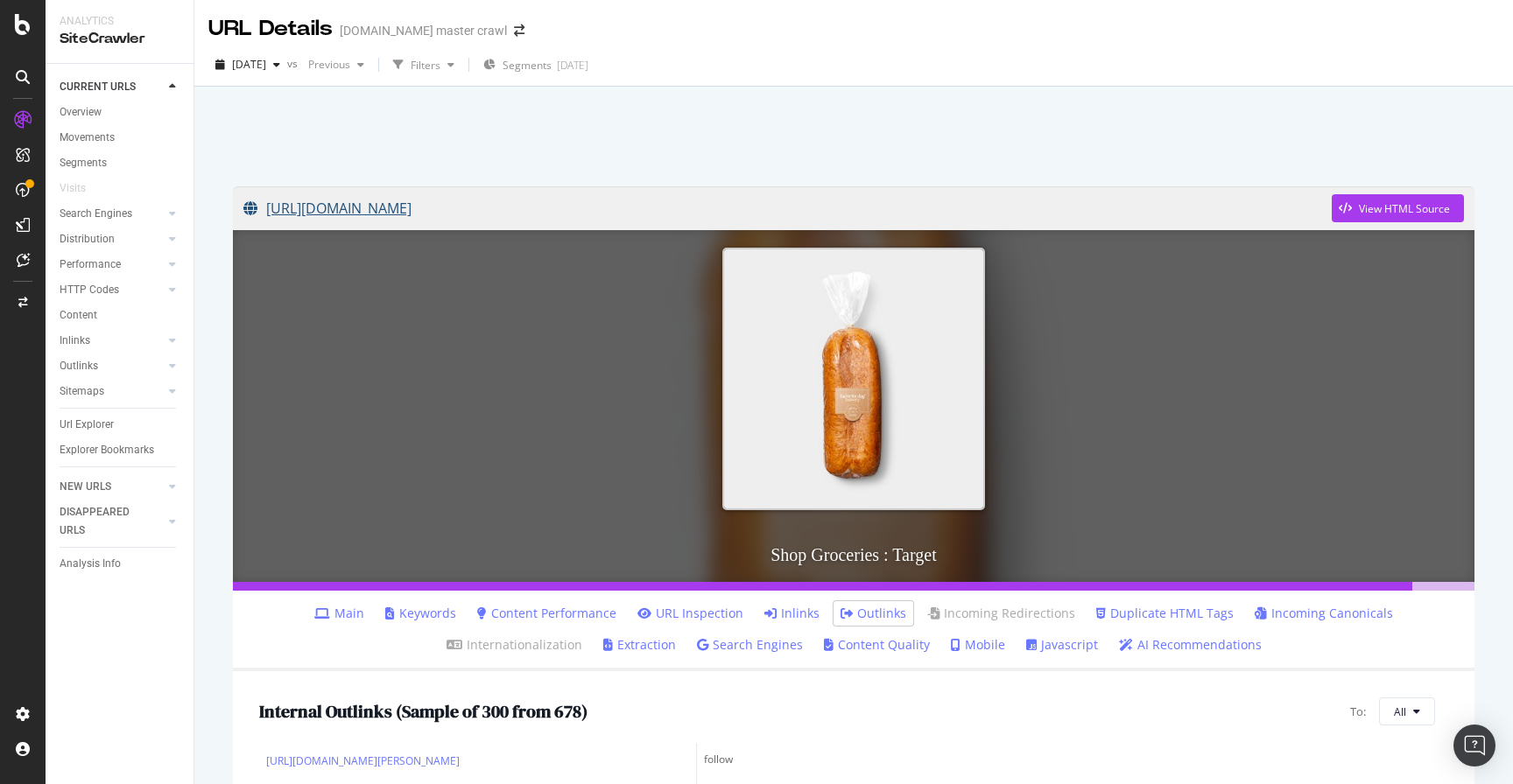
click at [481, 201] on link "[URL][DOMAIN_NAME]" at bounding box center [787, 207] width 1088 height 43
